Goal: Navigation & Orientation: Find specific page/section

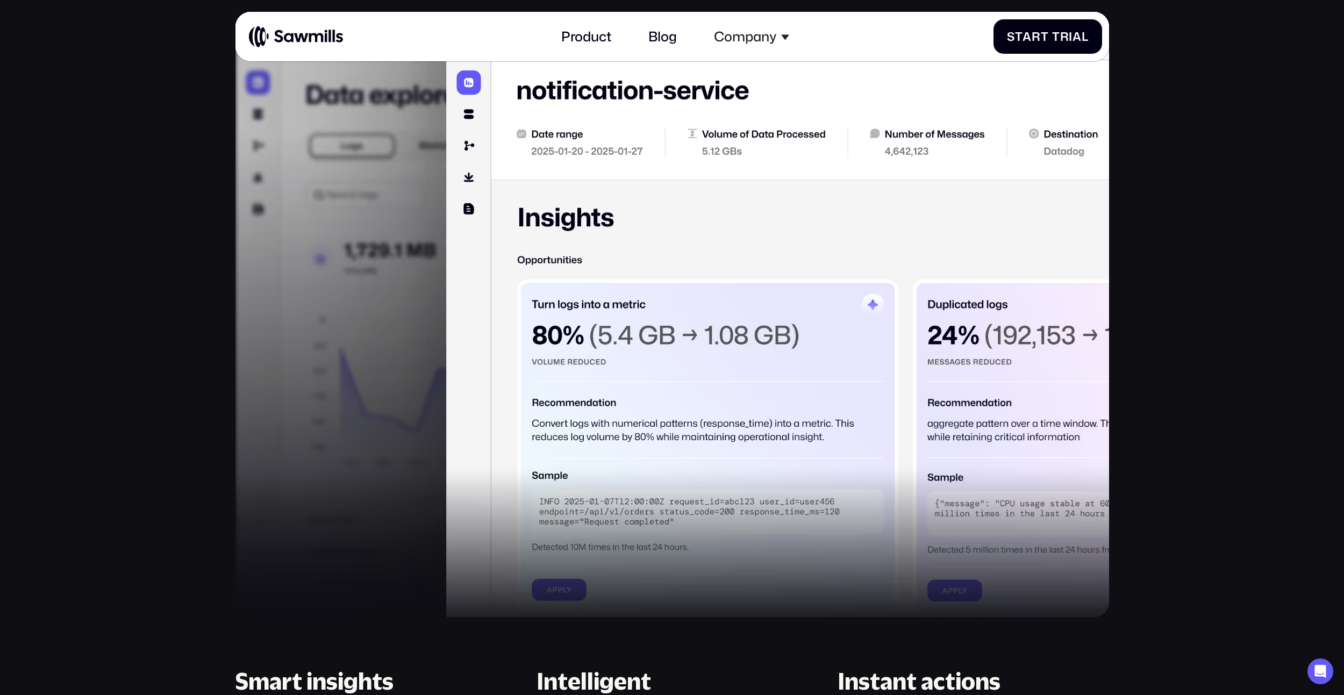
scroll to position [1231, 0]
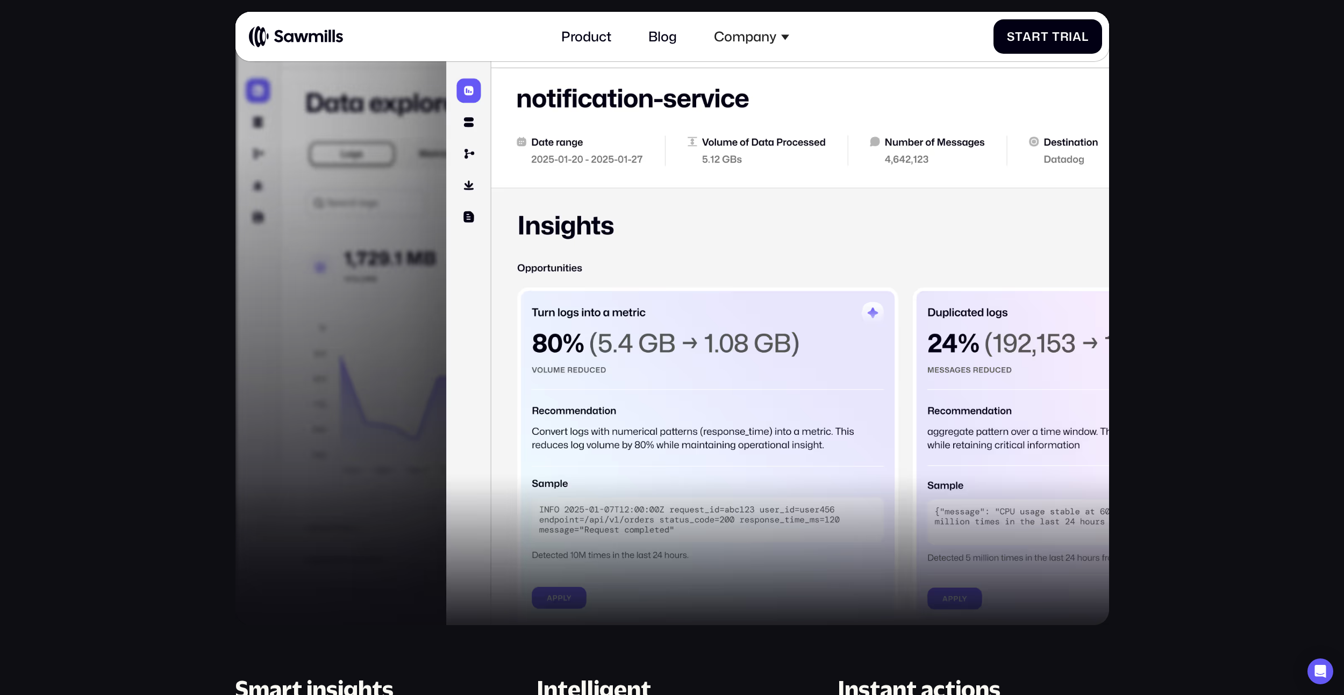
click at [752, 283] on img at bounding box center [671, 328] width 873 height 594
click at [768, 462] on img at bounding box center [671, 328] width 873 height 594
click at [731, 315] on img at bounding box center [671, 328] width 873 height 594
click at [823, 241] on img at bounding box center [671, 328] width 873 height 594
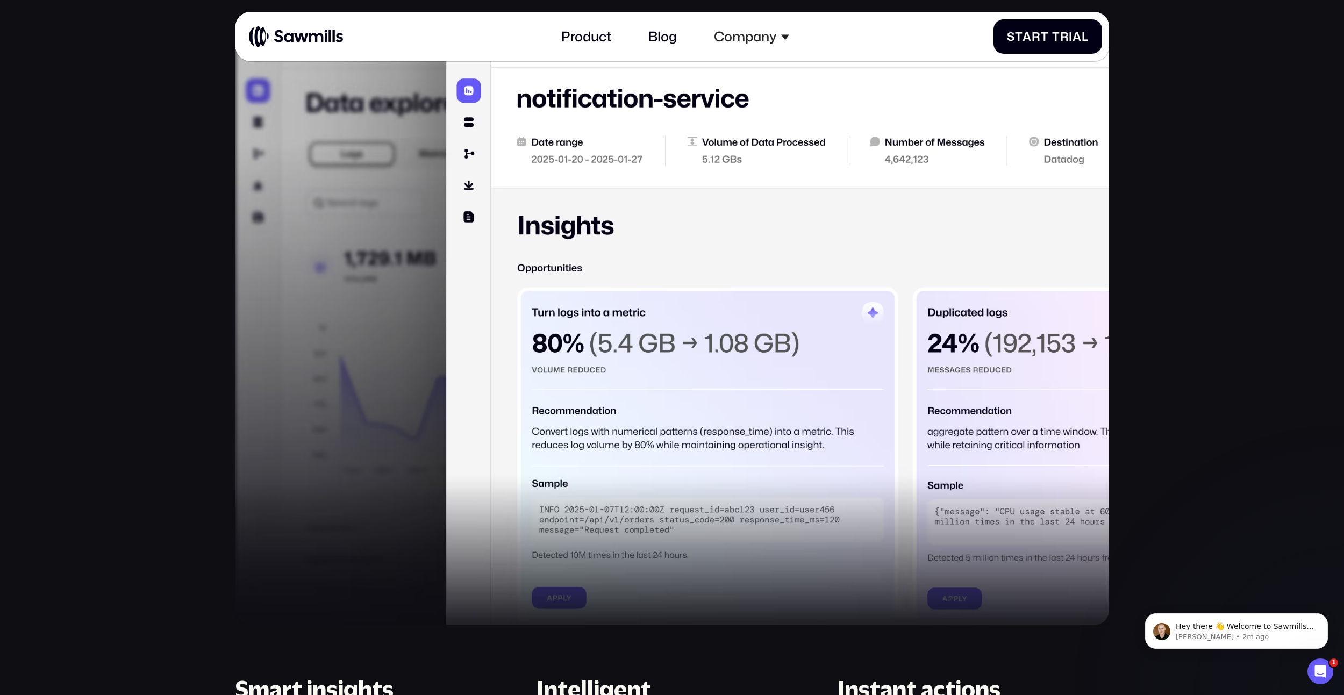
click at [657, 232] on img at bounding box center [671, 328] width 873 height 594
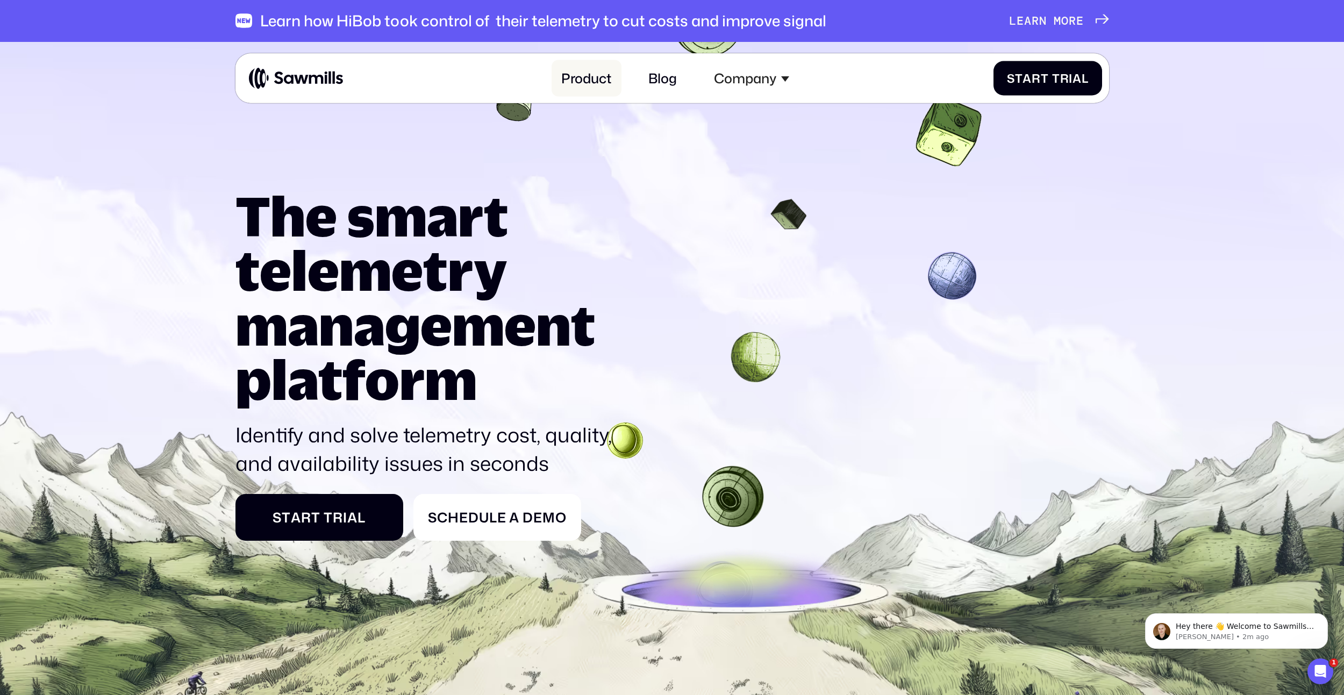
click at [585, 87] on link "Product" at bounding box center [586, 78] width 70 height 37
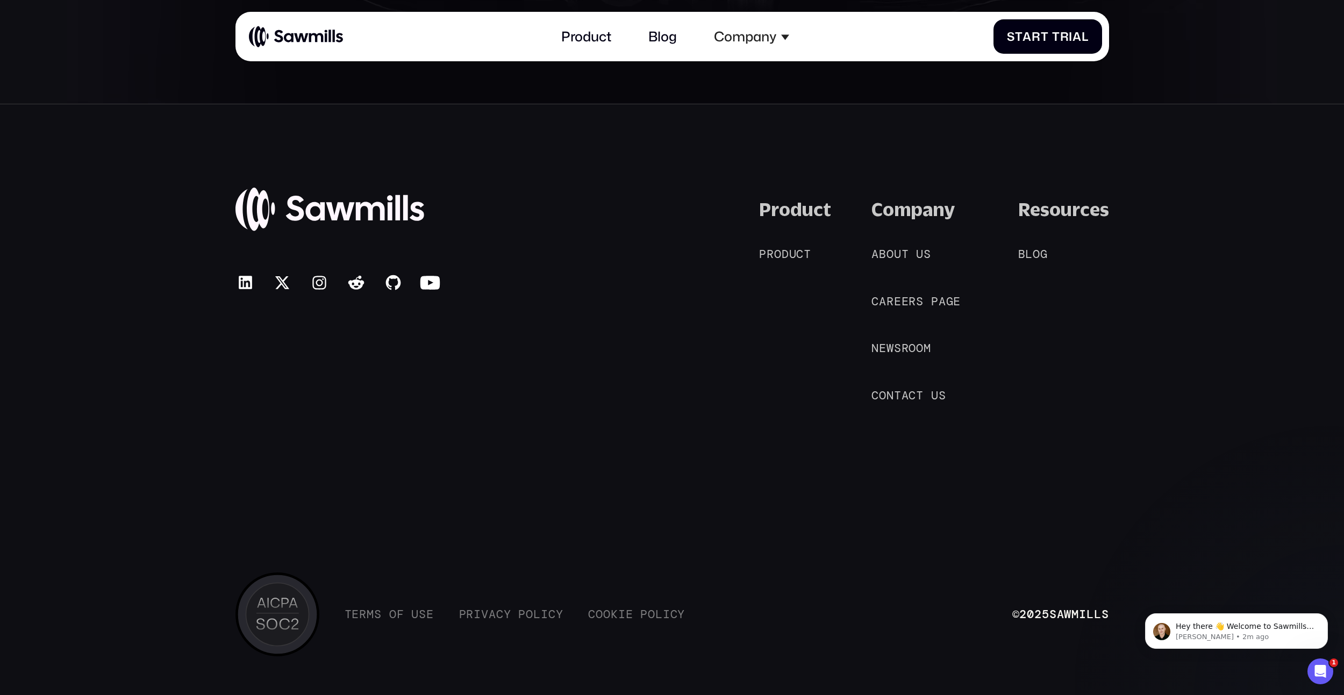
scroll to position [6874, 0]
